Goal: Information Seeking & Learning: Learn about a topic

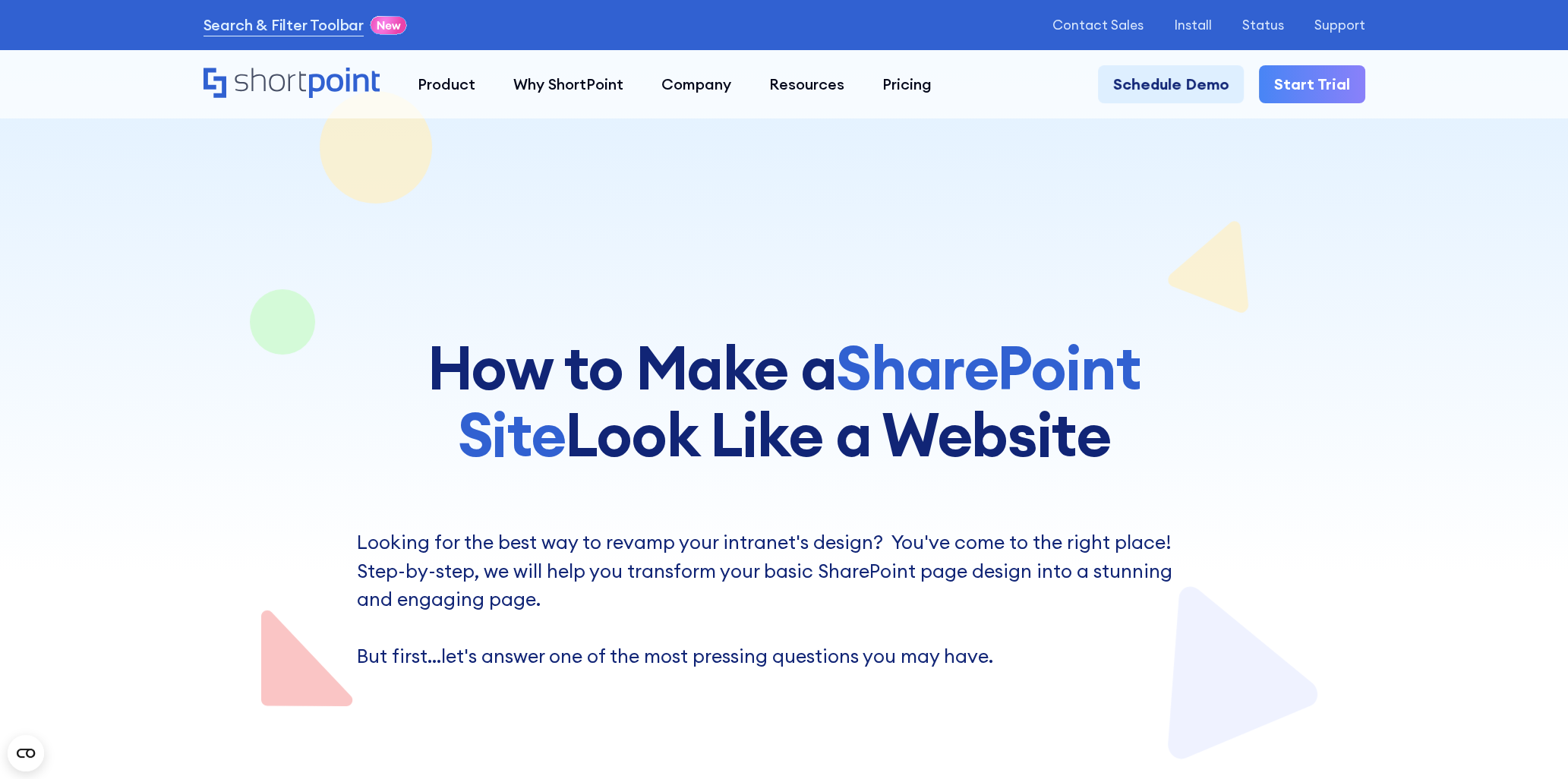
click at [1563, 17] on html "Search & Filter Toolbar -771 Days -23 Hours -36 Minutes -56 Seconds Until Launc…" at bounding box center [784, 389] width 1568 height 779
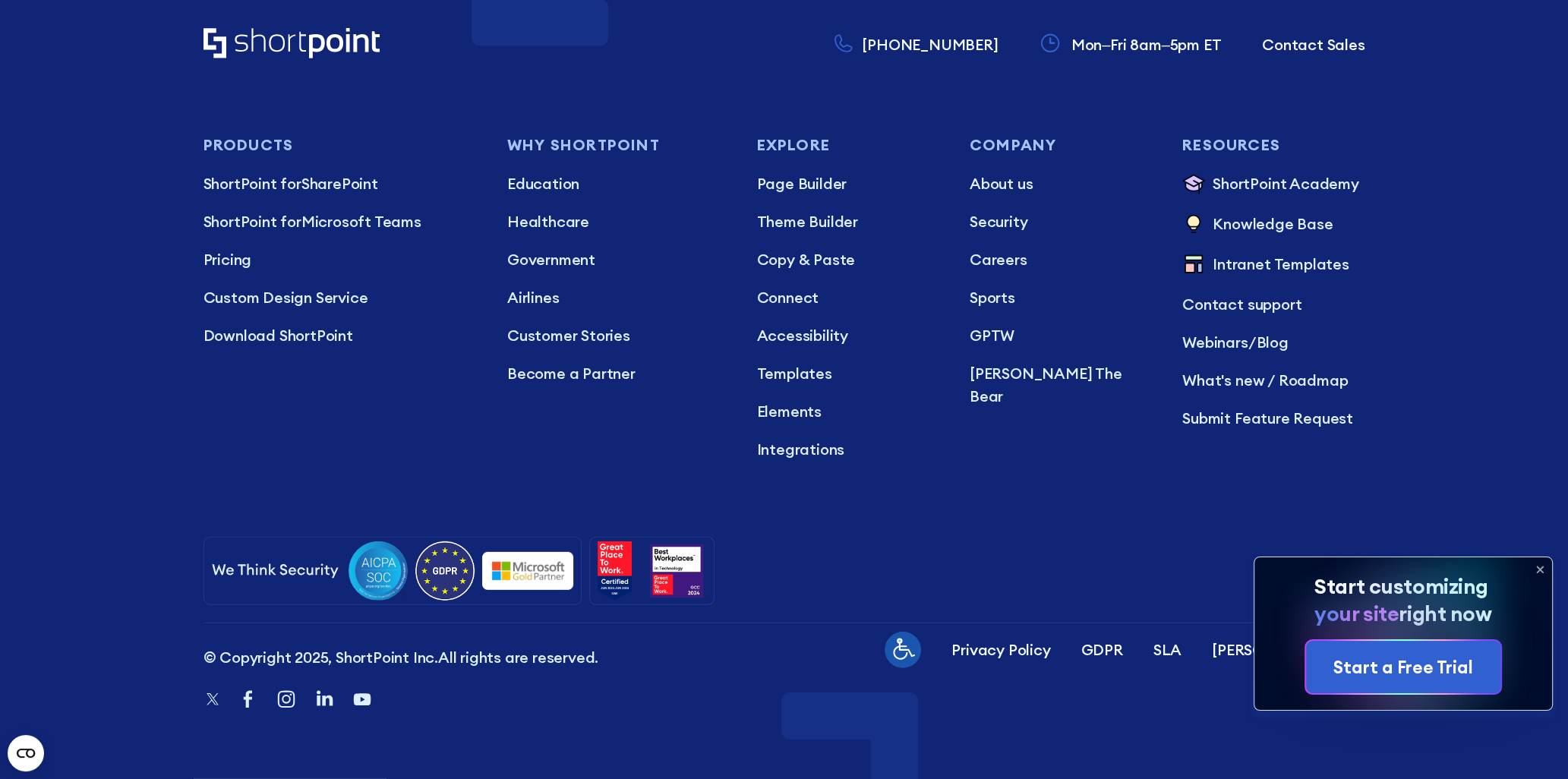
scroll to position [7518, 0]
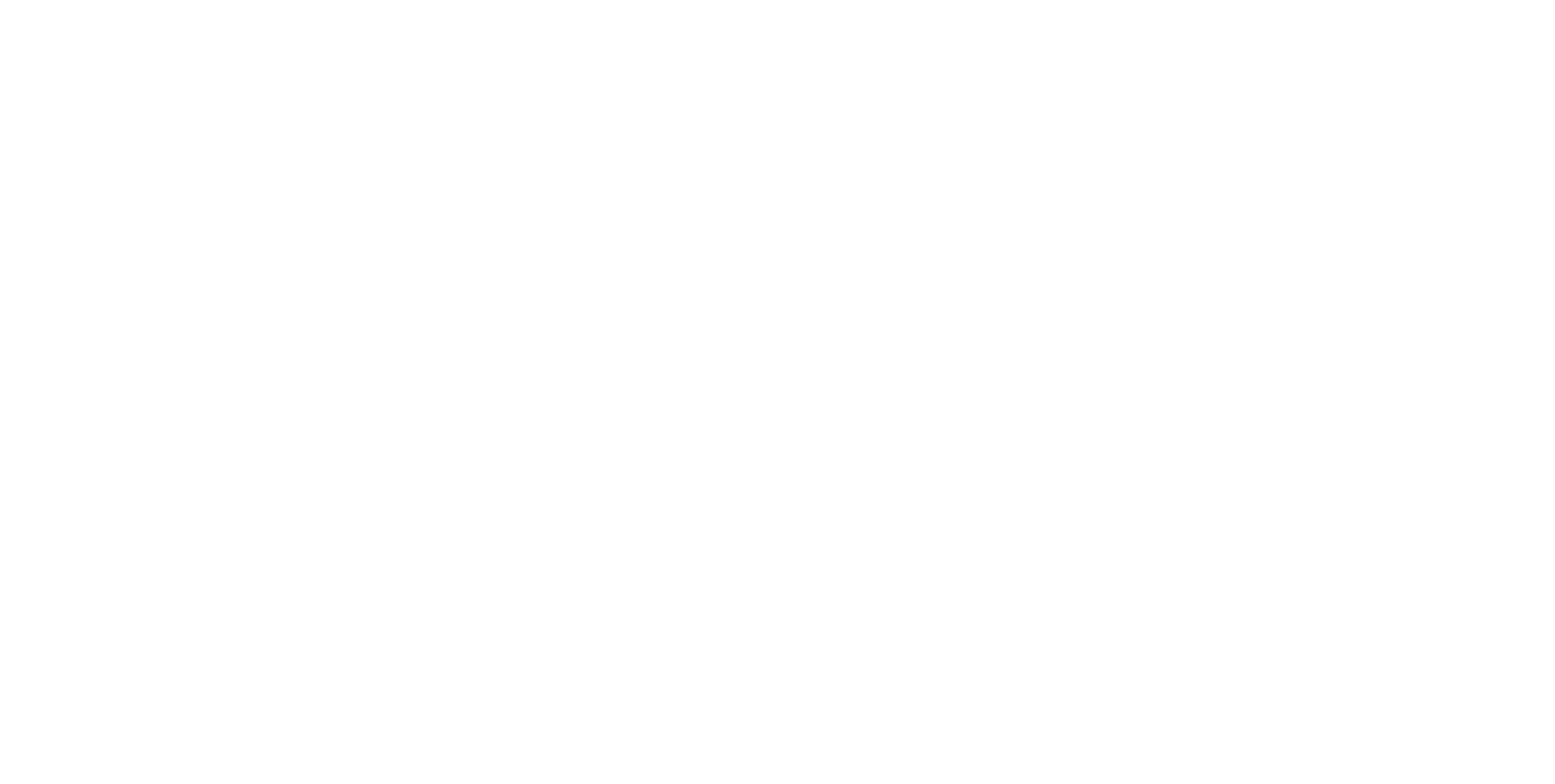
scroll to position [5156, 0]
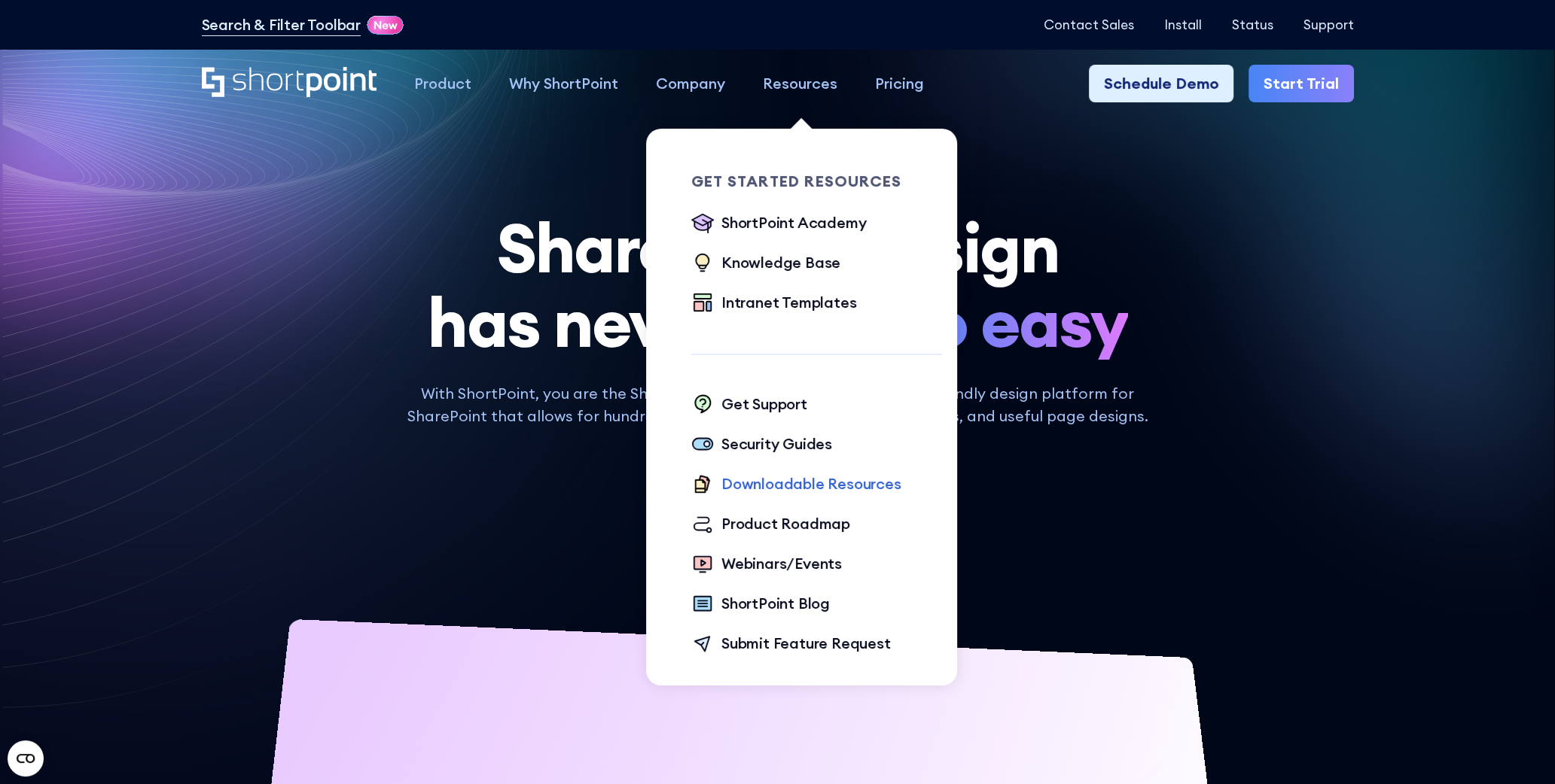
click at [792, 493] on div "Downloadable Resources" at bounding box center [811, 484] width 180 height 23
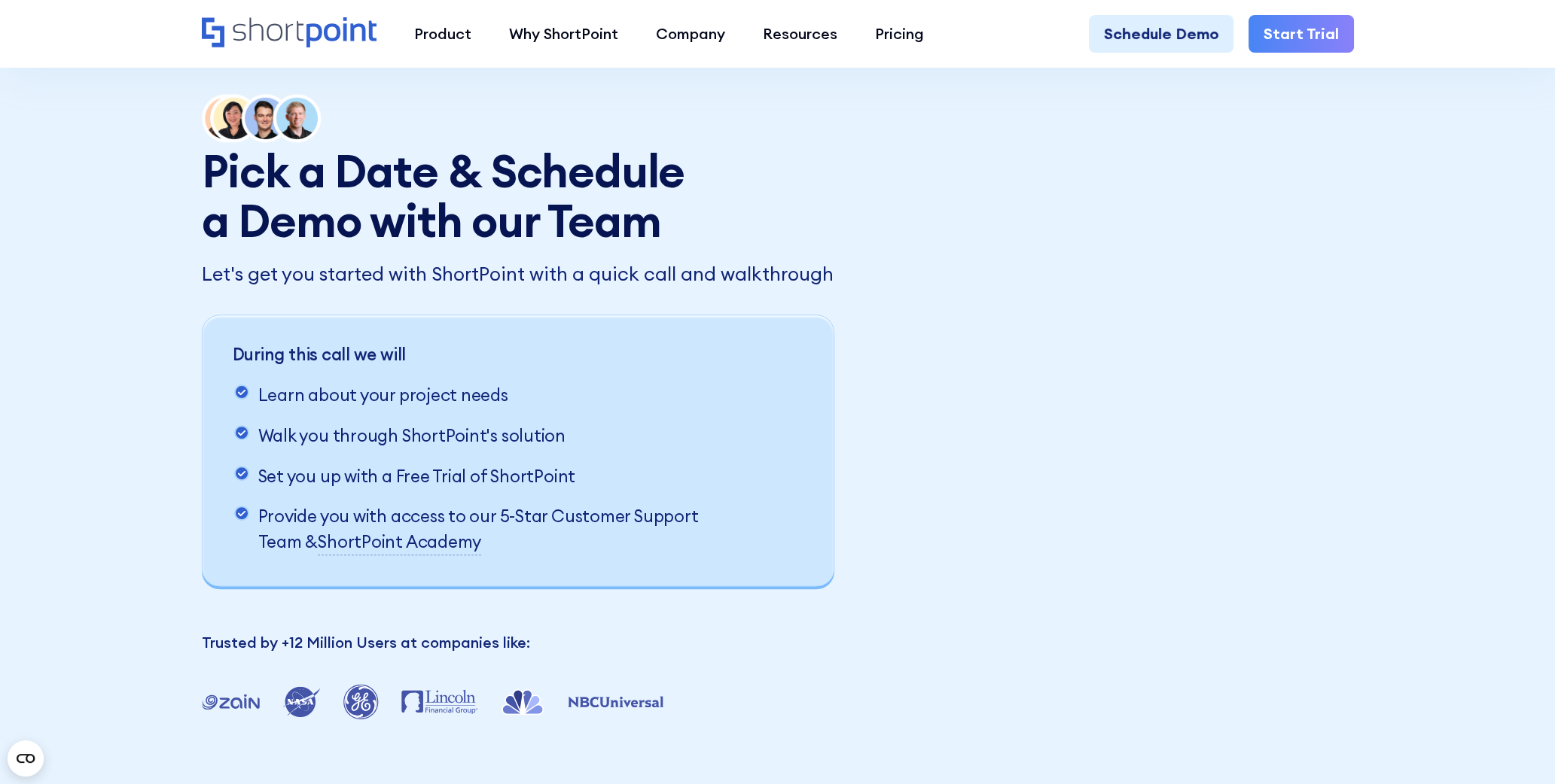
scroll to position [2257, 0]
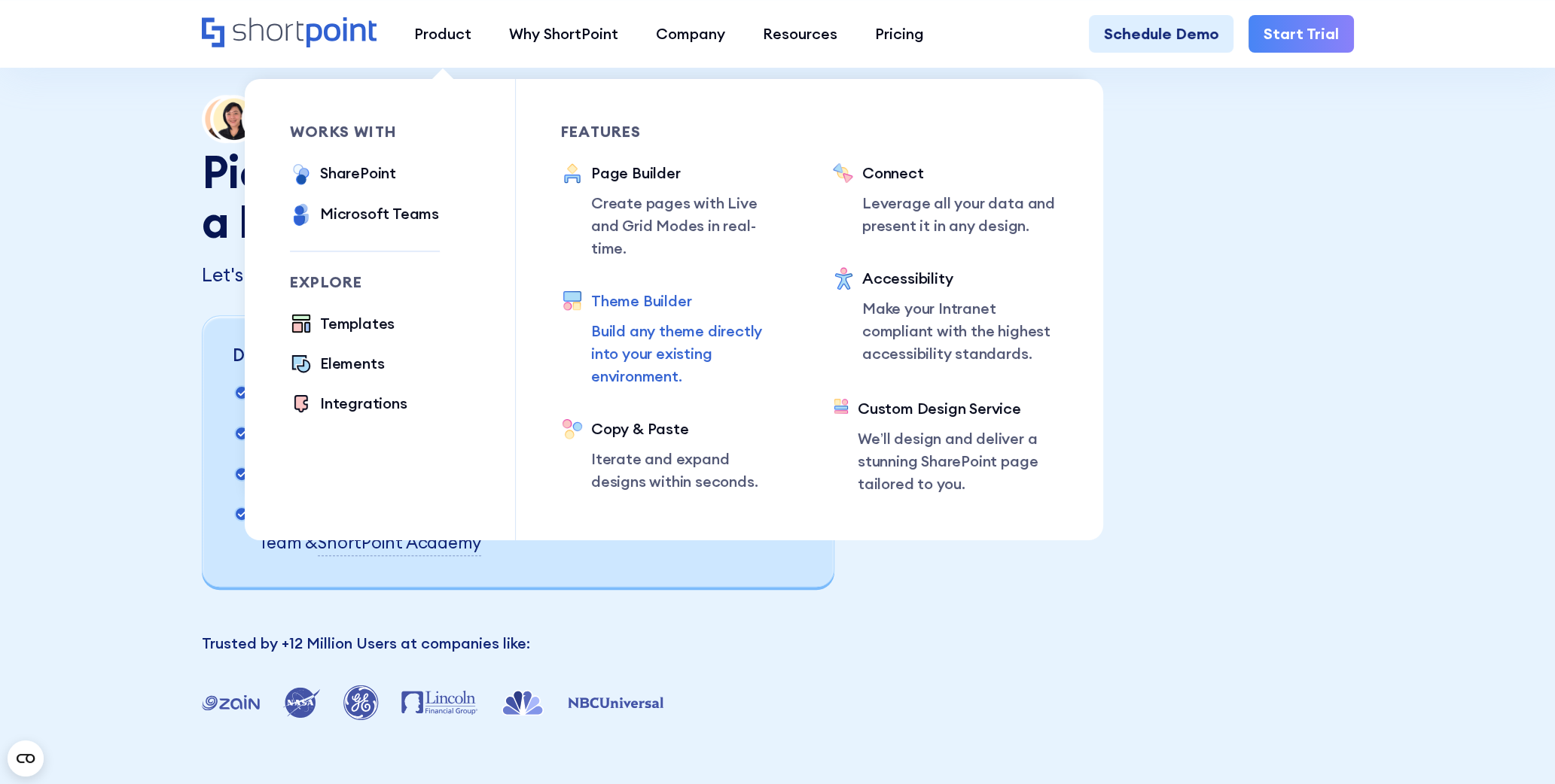
click at [669, 296] on div "Theme Builder Build any theme directly into your existing environment." at bounding box center [689, 338] width 196 height 97
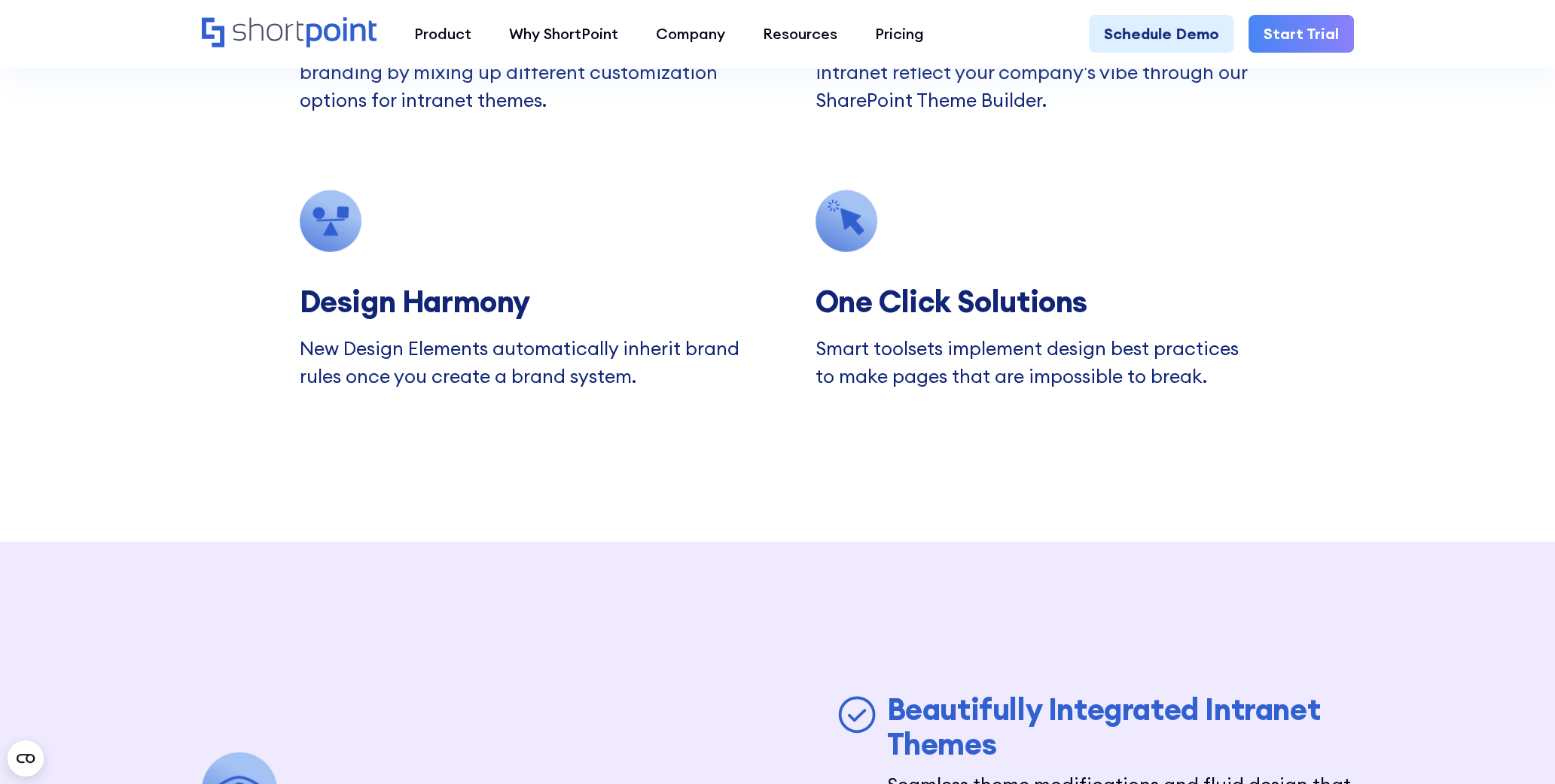
scroll to position [5568, 0]
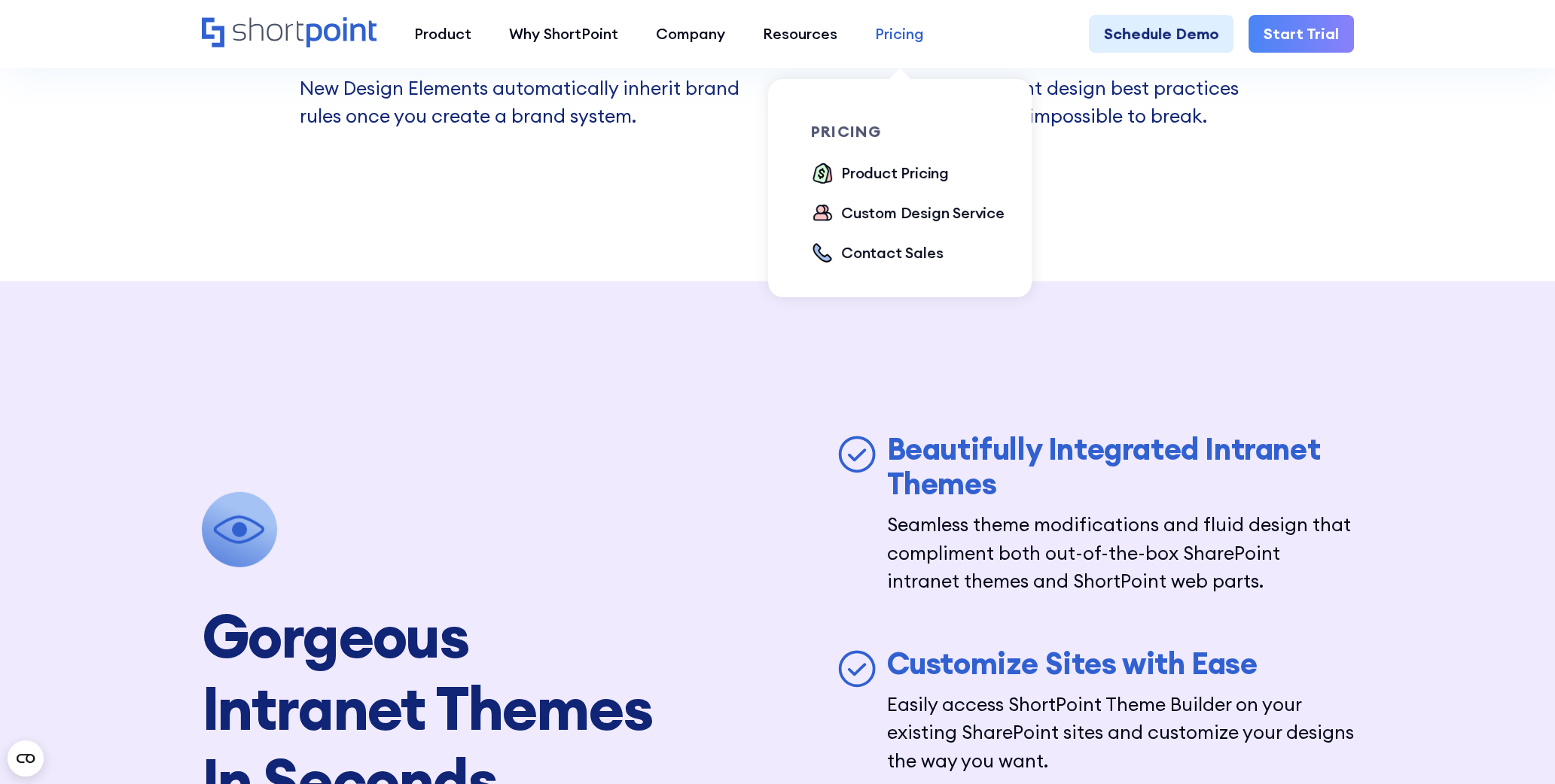
click at [914, 50] on link "Pricing" at bounding box center [899, 33] width 86 height 37
click at [909, 177] on div "Product Pricing" at bounding box center [895, 173] width 108 height 23
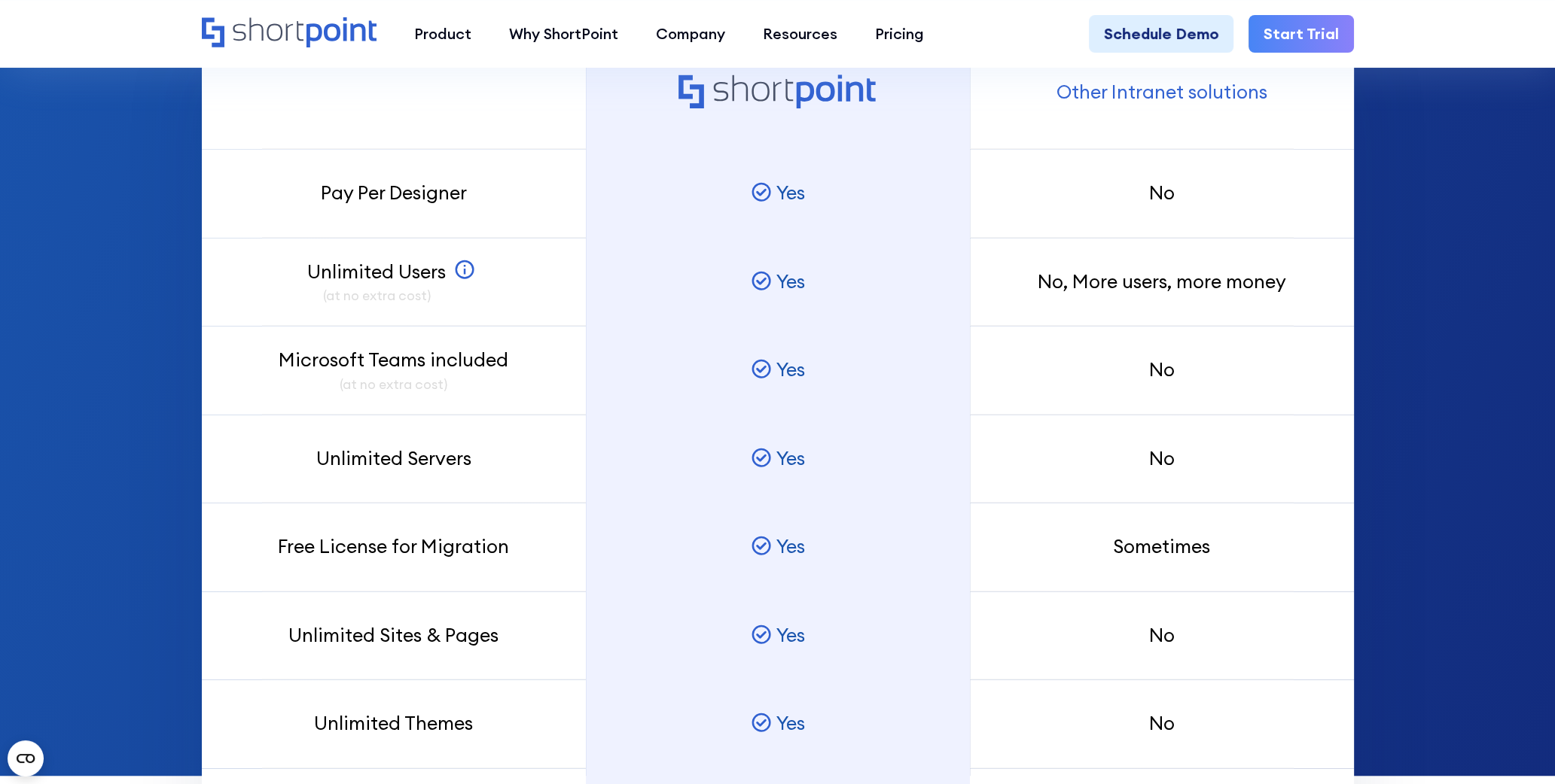
scroll to position [1354, 0]
